Goal: Task Accomplishment & Management: Use online tool/utility

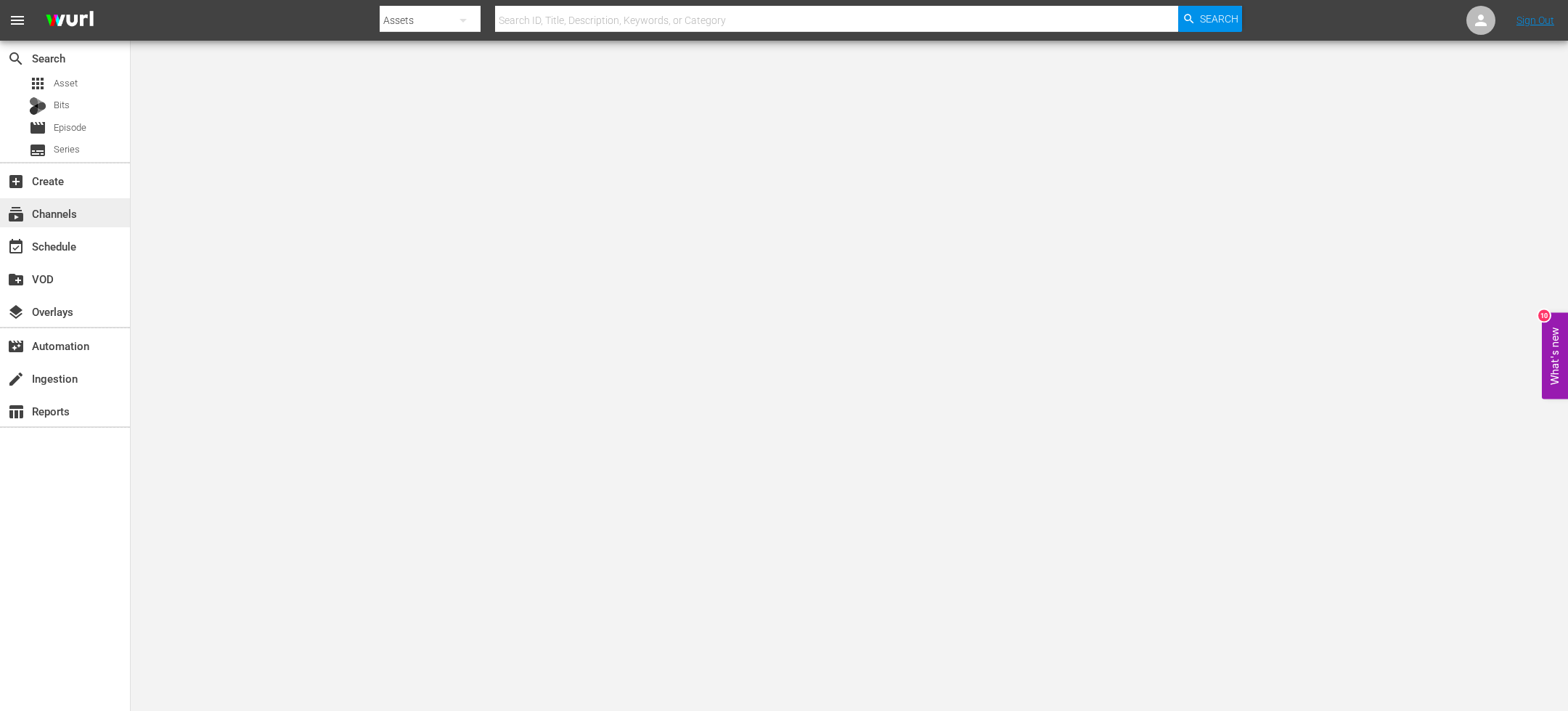
click at [83, 221] on div "subscriptions Channels" at bounding box center [65, 212] width 130 height 29
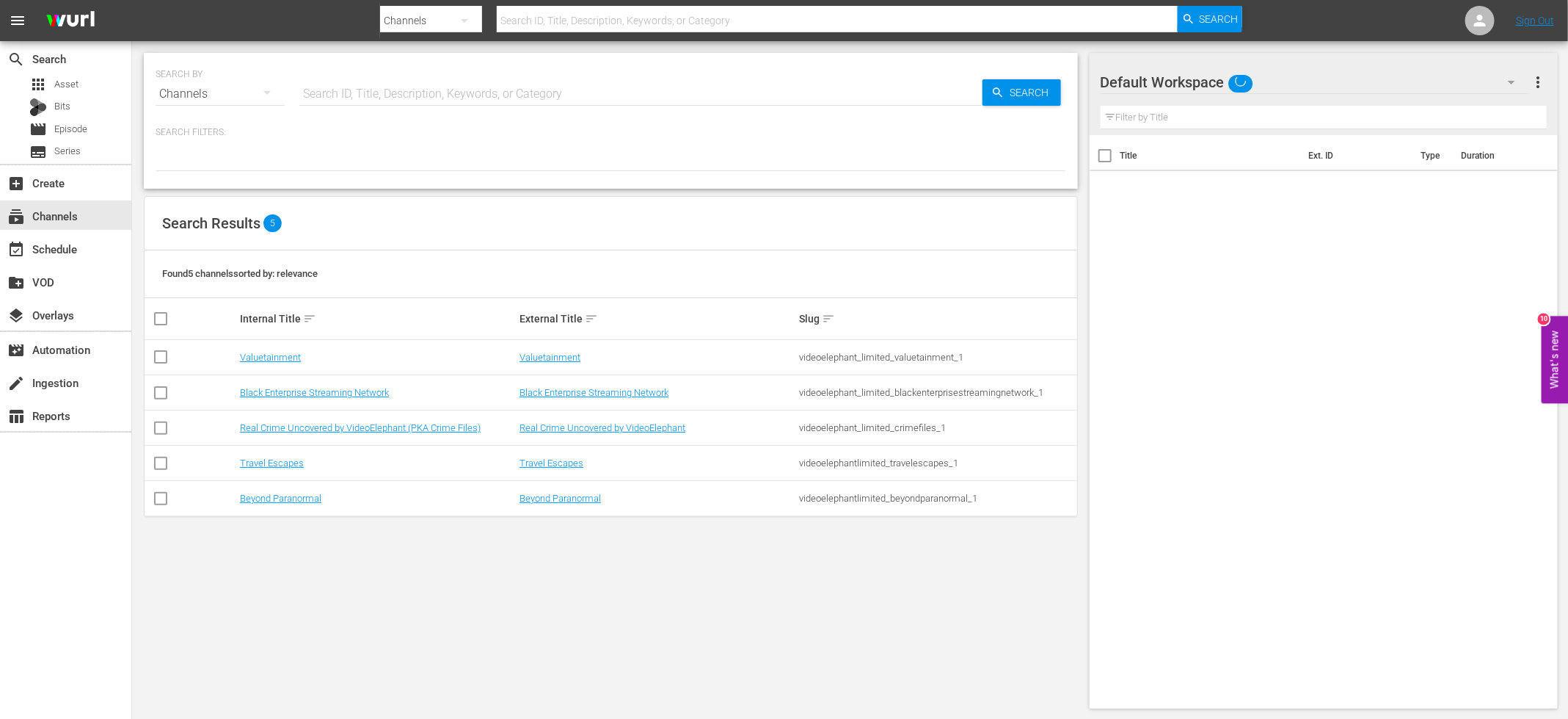
click at [163, 466] on input "checkbox" at bounding box center [160, 466] width 18 height 18
checkbox input "true"
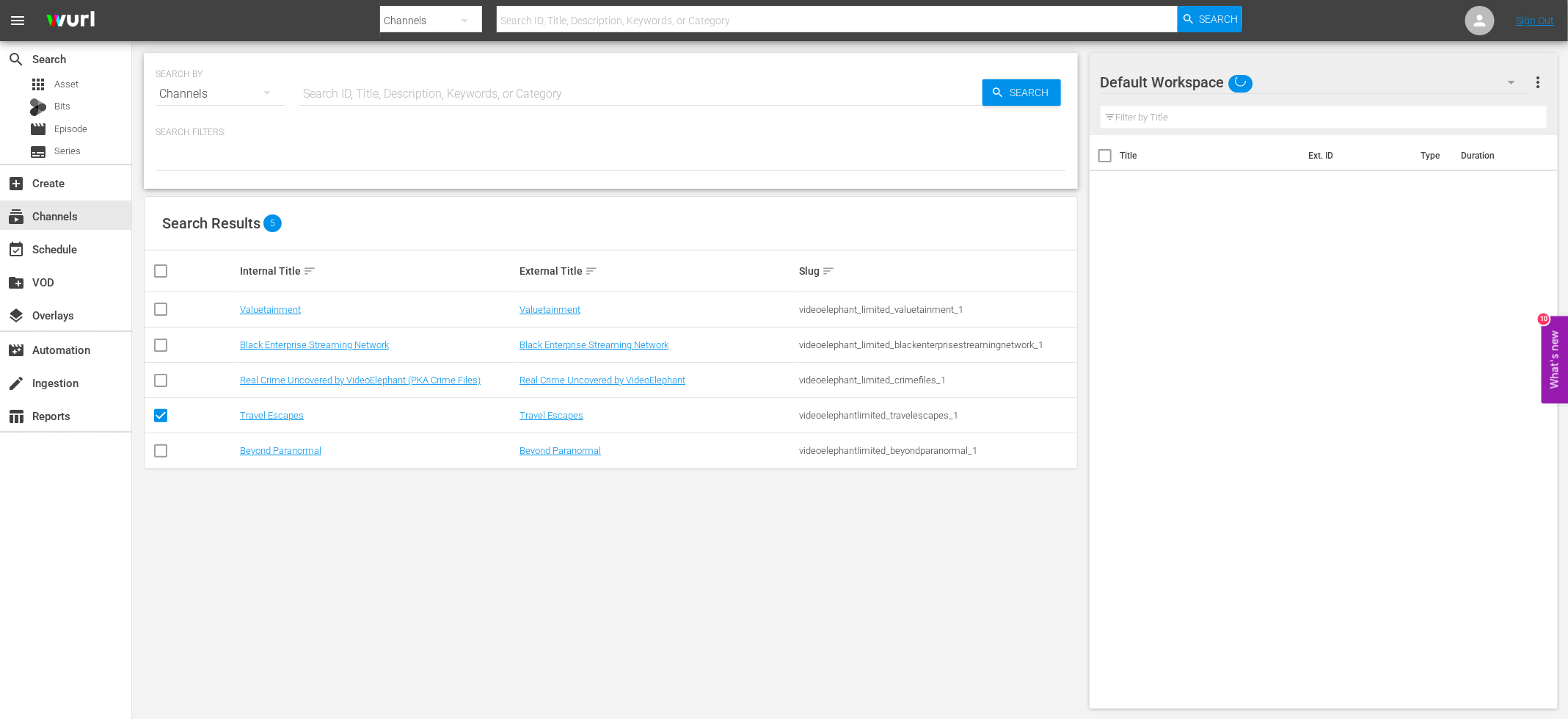
click at [273, 422] on td "Travel Escapes" at bounding box center [377, 415] width 279 height 35
click at [260, 412] on link "Travel Escapes" at bounding box center [272, 415] width 64 height 11
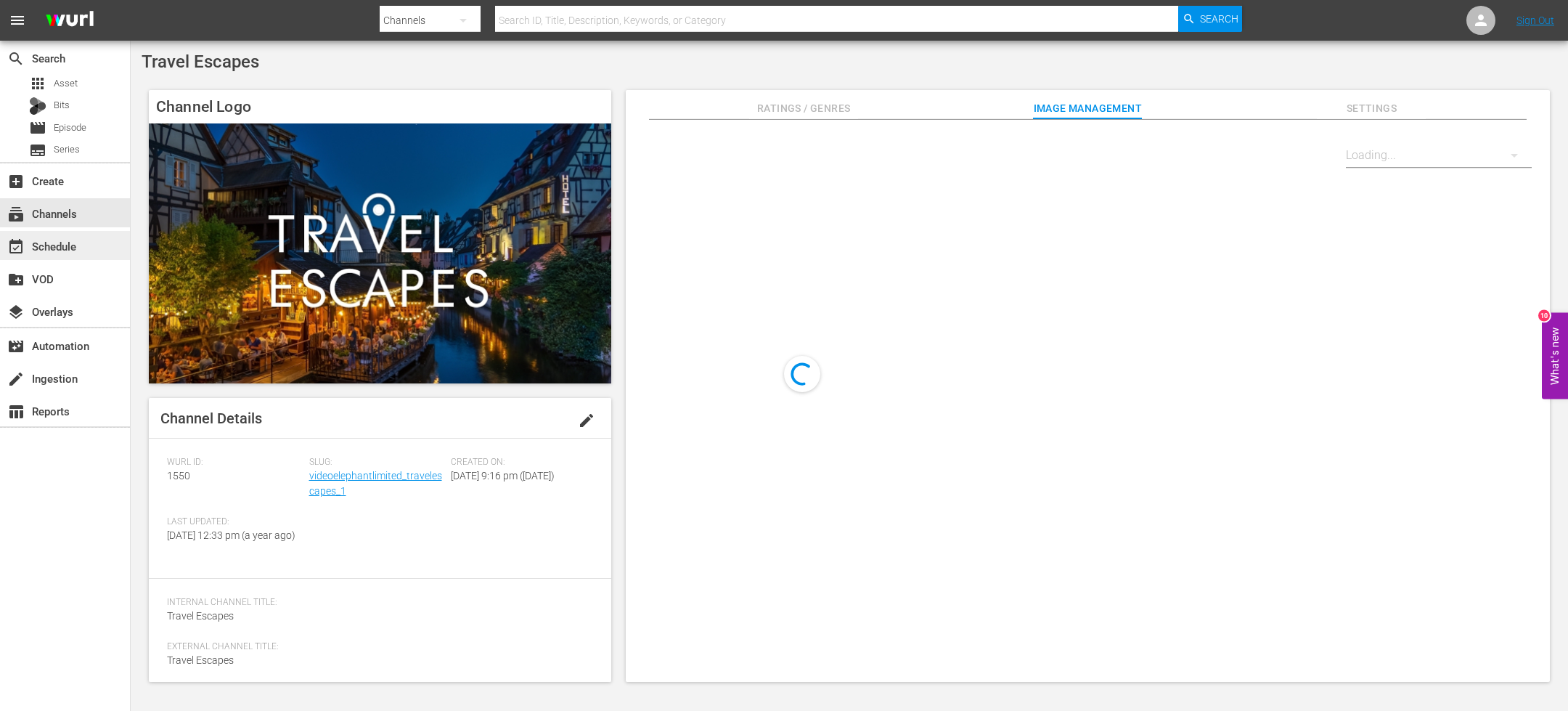
click at [80, 247] on div "event_available Schedule" at bounding box center [40, 244] width 81 height 13
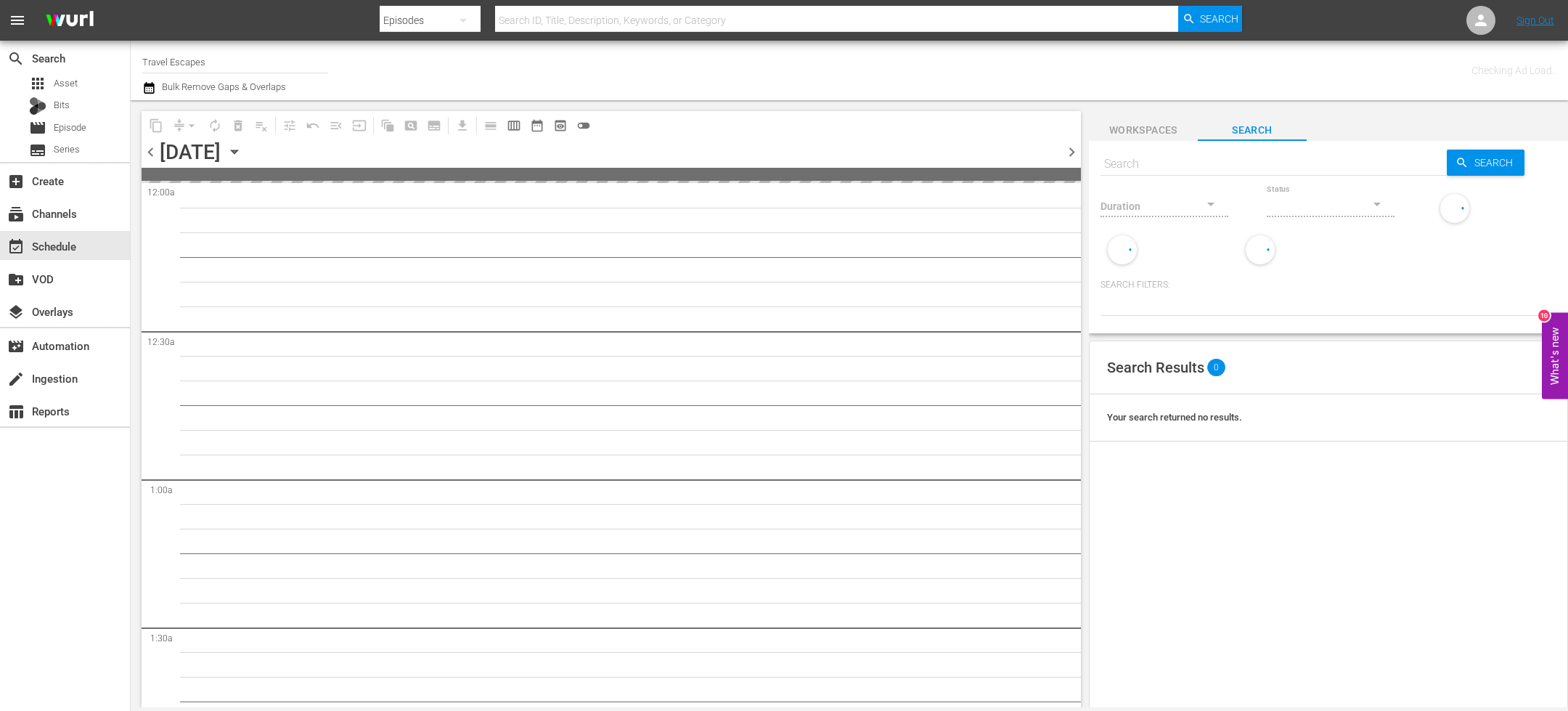
click at [152, 87] on icon "button" at bounding box center [149, 87] width 14 height 18
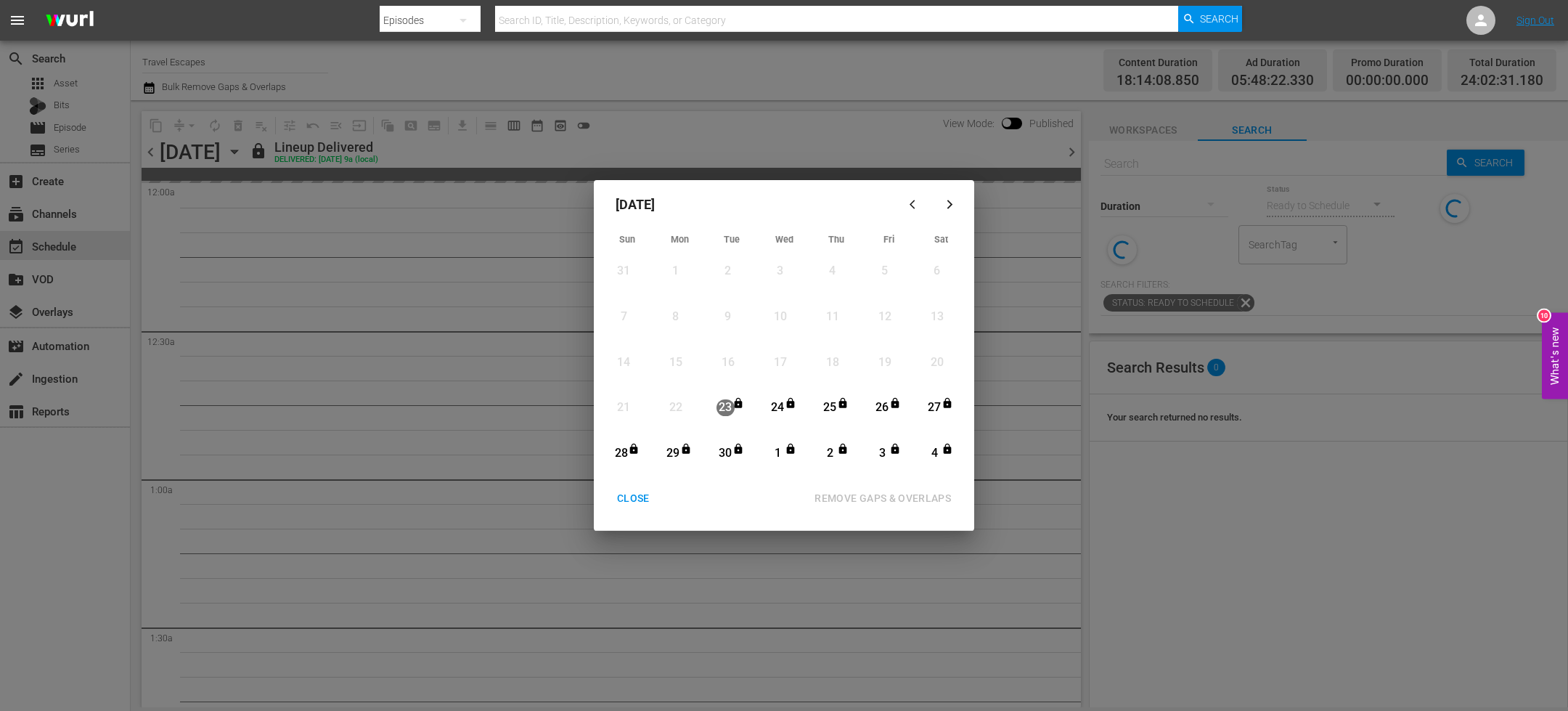
click at [951, 203] on icon "button" at bounding box center [950, 205] width 11 height 11
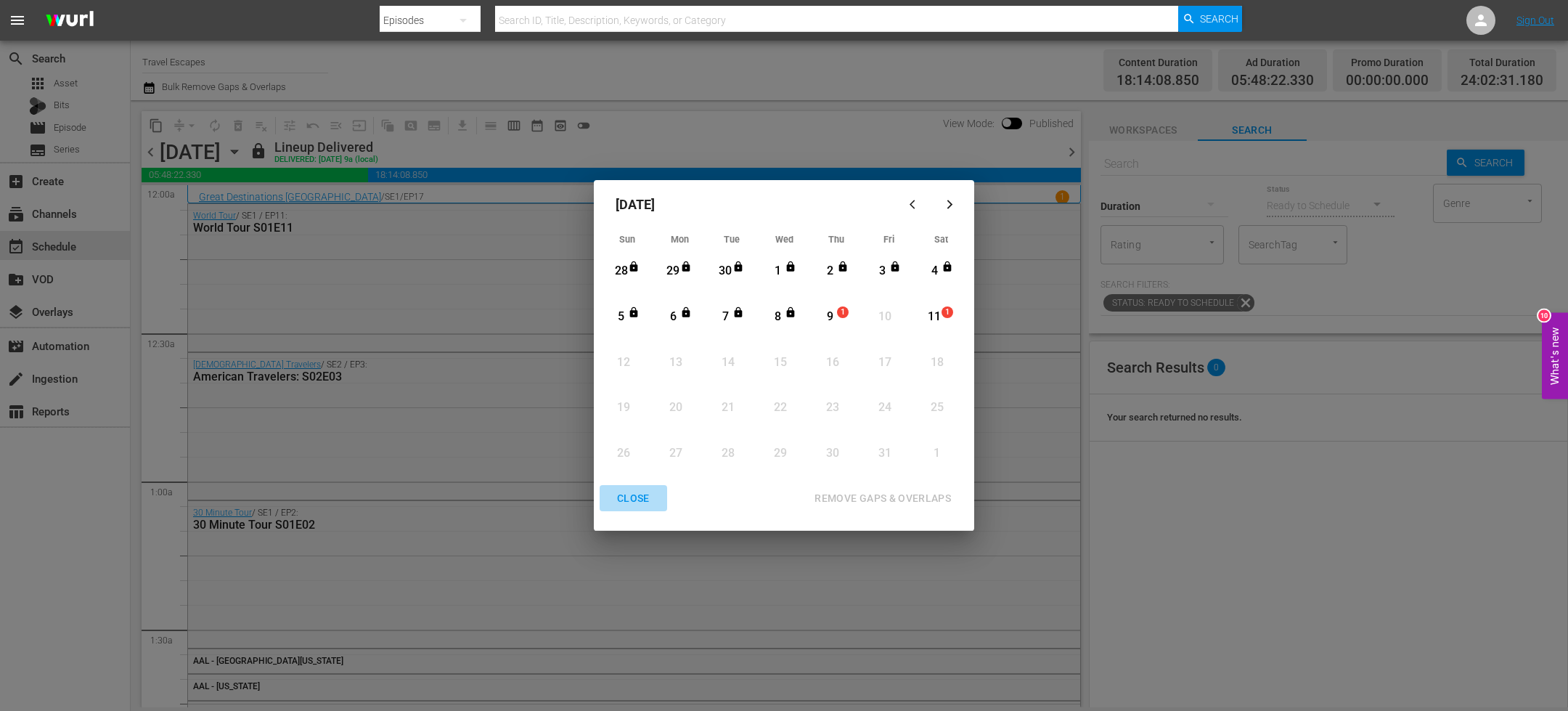
click at [641, 500] on div "CLOSE" at bounding box center [633, 498] width 56 height 18
